Goal: Task Accomplishment & Management: Use online tool/utility

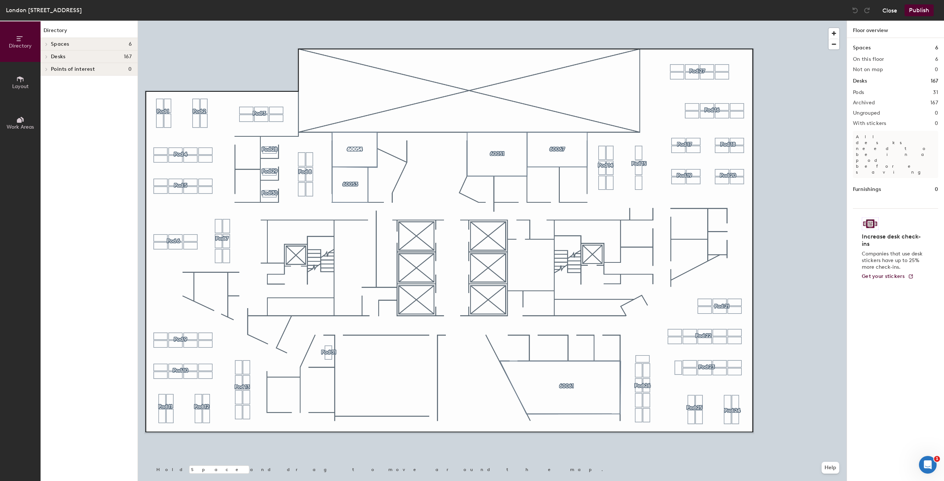
click at [890, 11] on button "Close" at bounding box center [890, 10] width 15 height 12
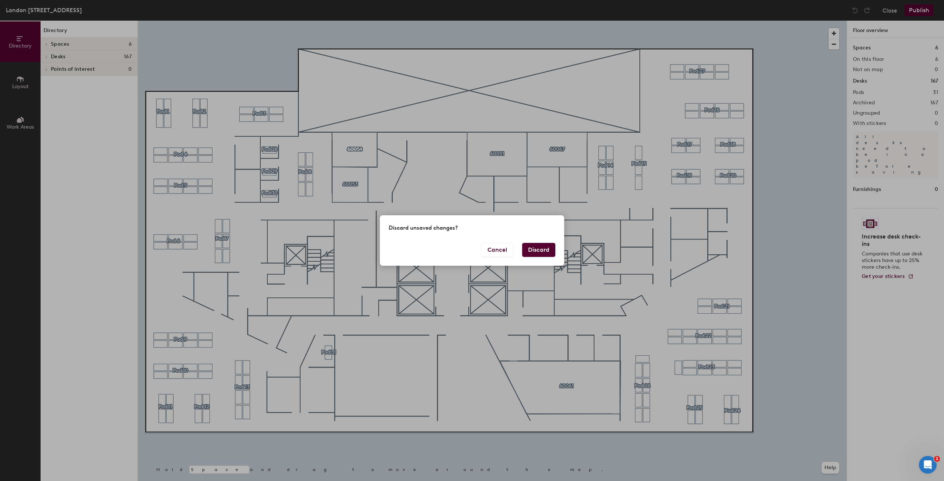
click at [526, 256] on button "Discard" at bounding box center [538, 250] width 33 height 14
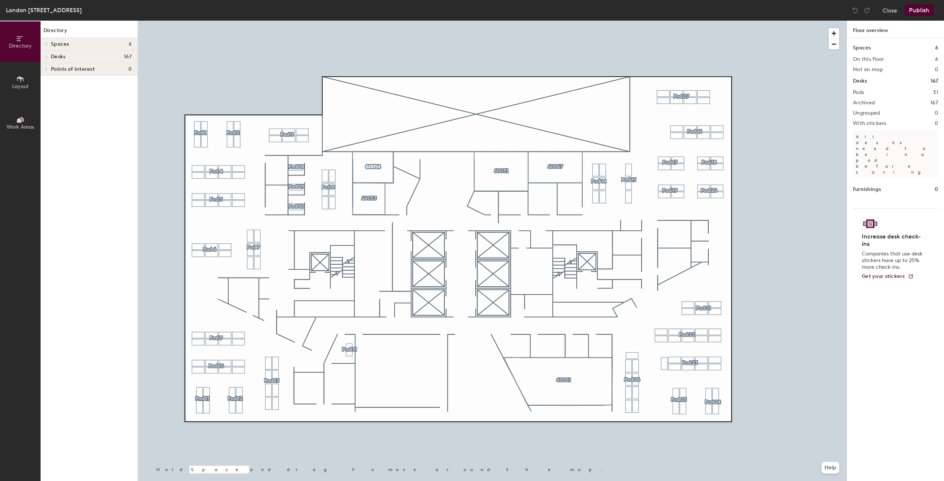
click at [49, 44] on span at bounding box center [46, 44] width 6 height 4
